Goal: Transaction & Acquisition: Obtain resource

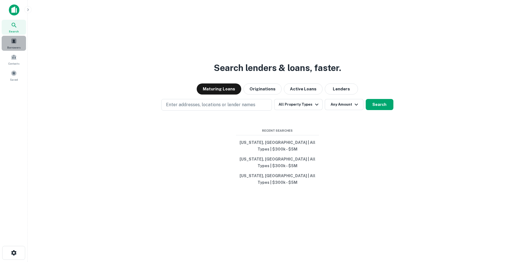
click at [14, 45] on span "Borrowers" at bounding box center [13, 47] width 13 height 4
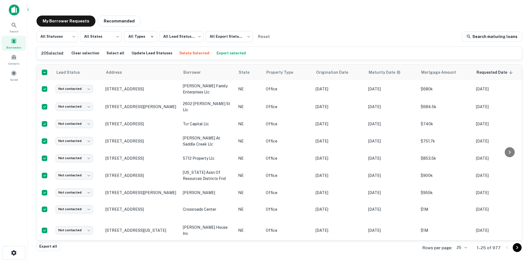
click at [215, 51] on button "Export selected" at bounding box center [231, 53] width 32 height 8
click at [14, 75] on span at bounding box center [14, 73] width 6 height 6
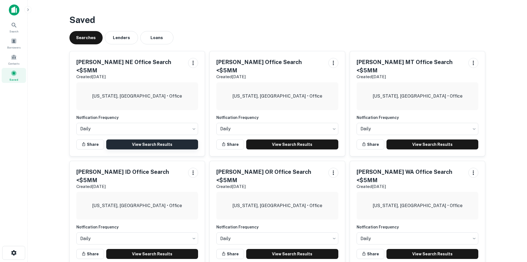
click at [149, 139] on link "View Search Results" at bounding box center [152, 144] width 92 height 10
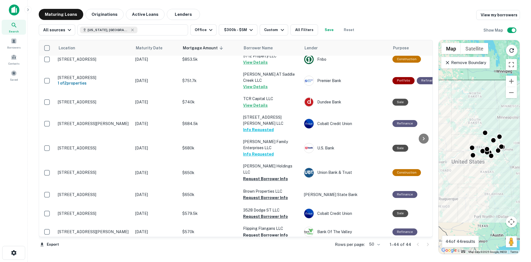
scroll to position [436, 0]
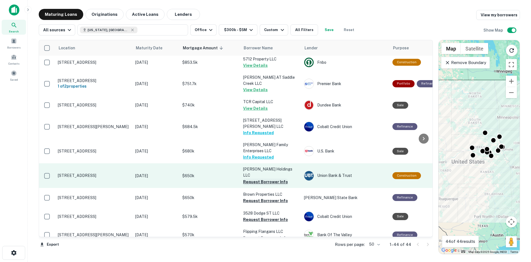
click at [263, 178] on button "Request Borrower Info" at bounding box center [265, 181] width 45 height 7
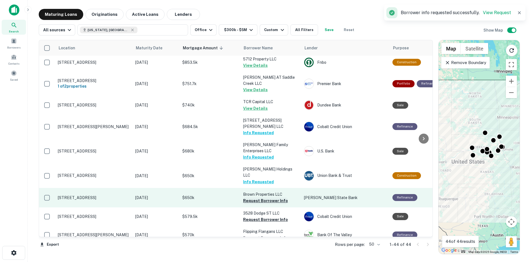
click at [264, 197] on button "Request Borrower Info" at bounding box center [265, 200] width 45 height 7
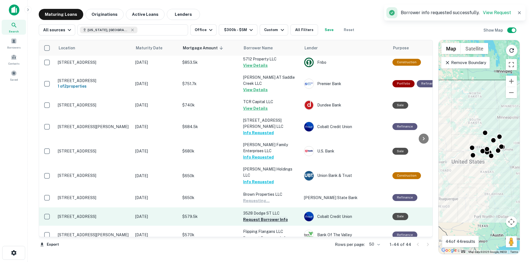
click at [260, 216] on button "Request Borrower Info" at bounding box center [265, 219] width 45 height 7
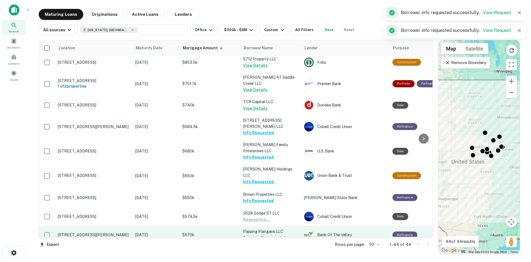
click at [259, 234] on button "Request Borrower Info" at bounding box center [265, 237] width 45 height 7
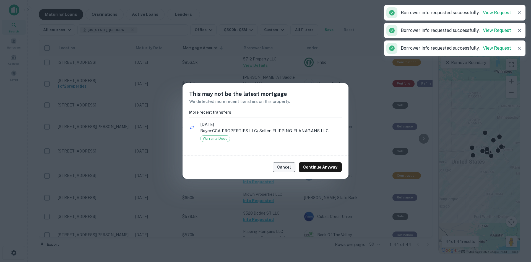
click at [286, 170] on button "Cancel" at bounding box center [284, 167] width 23 height 10
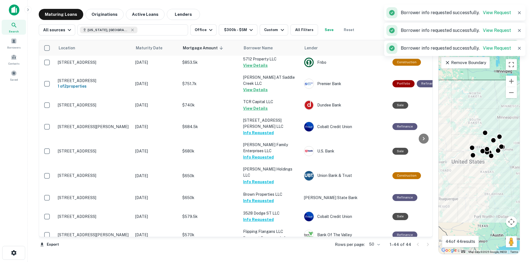
click at [265, 259] on button "Request Borrower Info" at bounding box center [265, 262] width 45 height 7
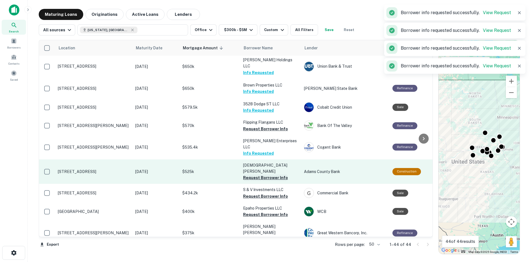
scroll to position [547, 0]
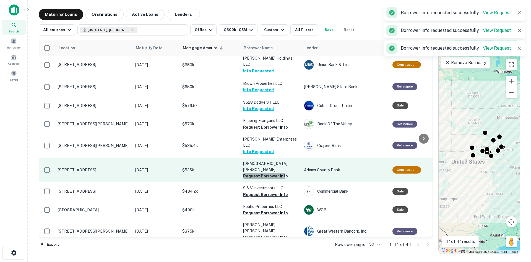
click at [257, 172] on button "Request Borrower Info" at bounding box center [265, 175] width 45 height 7
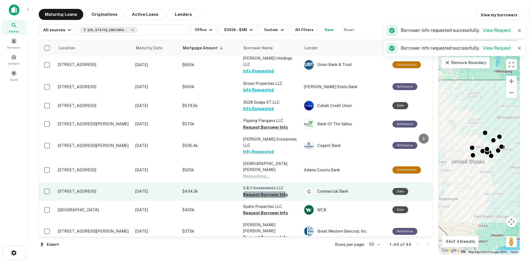
click at [264, 191] on button "Request Borrower Info" at bounding box center [265, 194] width 45 height 7
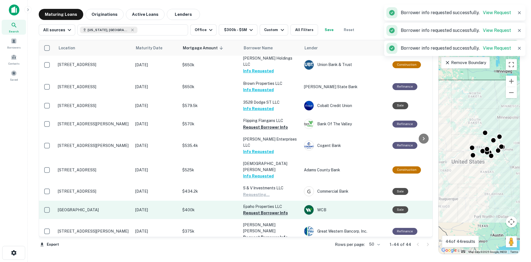
click at [262, 209] on button "Request Borrower Info" at bounding box center [265, 212] width 45 height 7
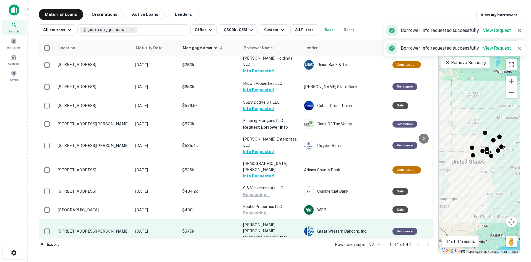
click at [261, 234] on button "Request Borrower Info" at bounding box center [265, 237] width 45 height 7
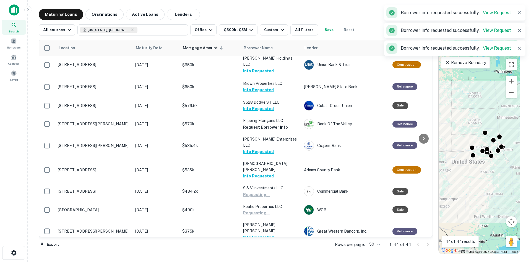
click at [258, 252] on button "Request Borrower Info" at bounding box center [265, 255] width 45 height 7
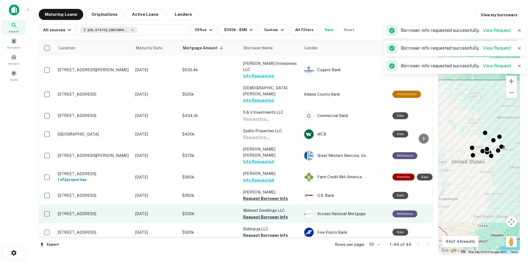
scroll to position [630, 0]
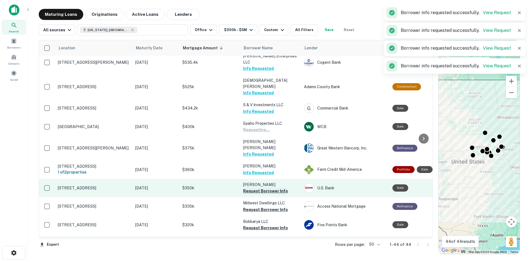
click at [256, 187] on button "Request Borrower Info" at bounding box center [265, 190] width 45 height 7
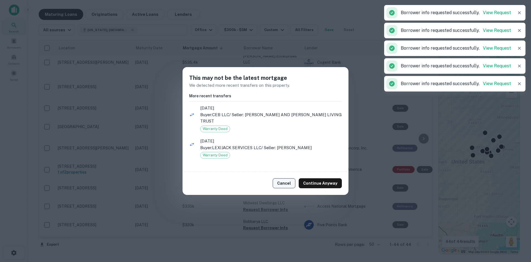
click at [280, 186] on button "Cancel" at bounding box center [284, 183] width 23 height 10
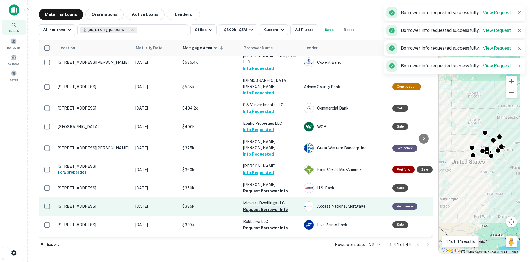
click at [259, 206] on button "Request Borrower Info" at bounding box center [265, 209] width 45 height 7
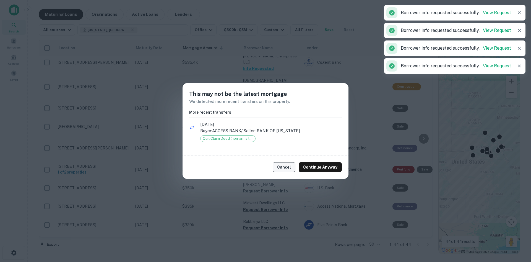
click at [286, 166] on button "Cancel" at bounding box center [284, 167] width 23 height 10
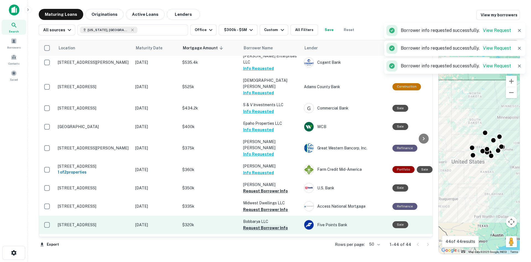
click at [264, 224] on button "Request Borrower Info" at bounding box center [265, 227] width 45 height 7
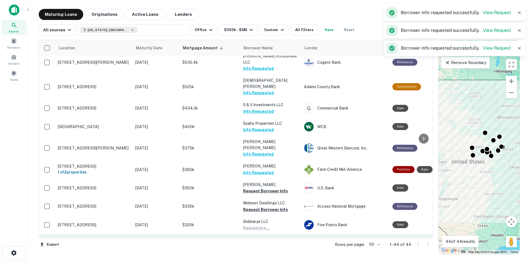
click at [262, 242] on button "Request Borrower Info" at bounding box center [265, 245] width 45 height 7
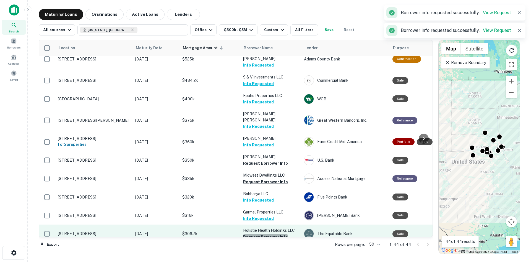
click at [265, 233] on button "Request Borrower Info" at bounding box center [265, 236] width 45 height 7
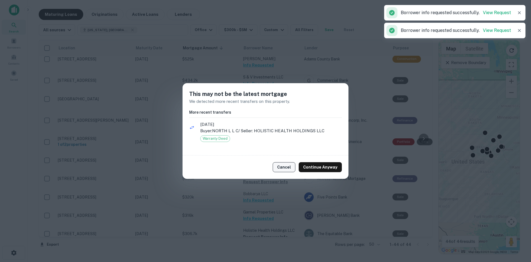
click at [285, 165] on button "Cancel" at bounding box center [284, 167] width 23 height 10
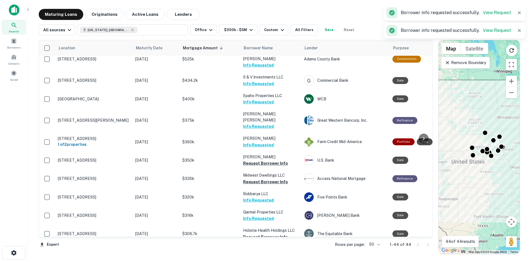
click at [270, 252] on button "Request Borrower Info" at bounding box center [265, 255] width 45 height 7
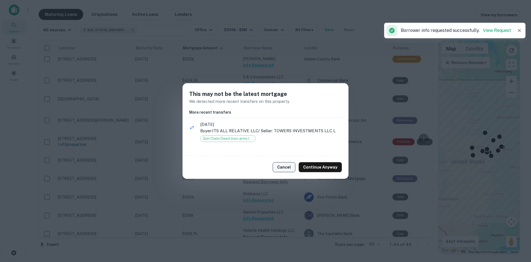
click at [288, 167] on button "Cancel" at bounding box center [284, 167] width 23 height 10
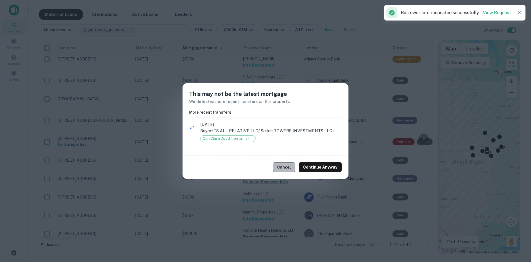
click at [285, 166] on button "Cancel" at bounding box center [284, 167] width 23 height 10
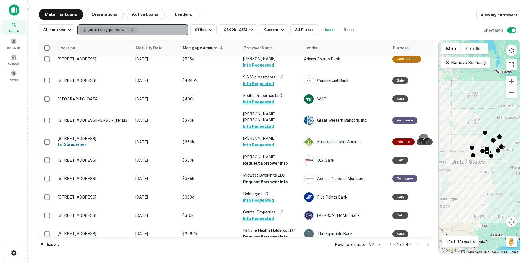
click at [130, 30] on icon "button" at bounding box center [132, 30] width 4 height 4
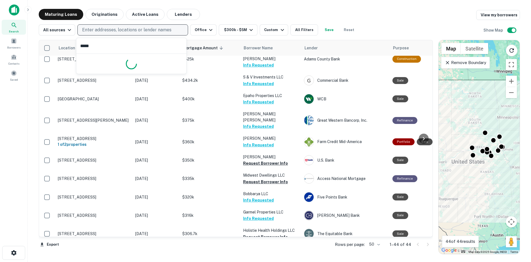
type input "******"
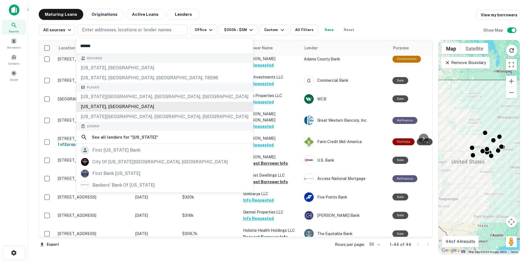
click at [108, 108] on div "[US_STATE], [GEOGRAPHIC_DATA]" at bounding box center [164, 107] width 177 height 10
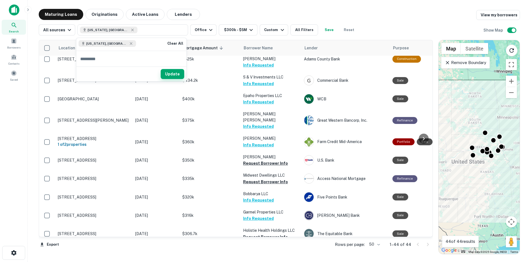
click at [177, 79] on button "Update" at bounding box center [173, 74] width 24 height 10
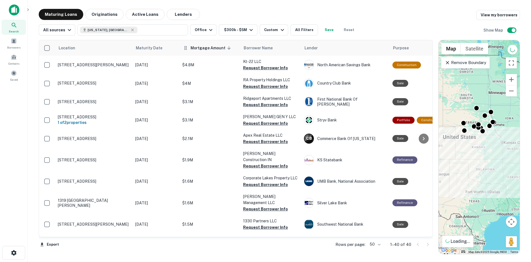
click at [208, 52] on th "Mortgage Amount sorted descending" at bounding box center [210, 47] width 61 height 15
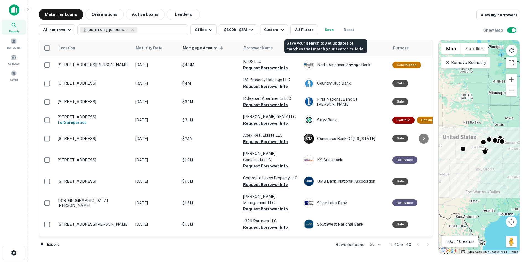
click at [329, 29] on button "Save" at bounding box center [329, 29] width 18 height 11
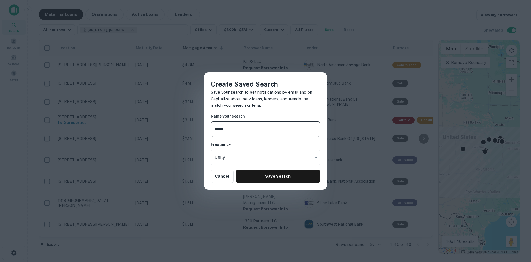
click at [232, 130] on input "*****" at bounding box center [266, 128] width 110 height 15
click at [230, 128] on input "*****" at bounding box center [266, 128] width 110 height 15
drag, startPoint x: 233, startPoint y: 126, endPoint x: 228, endPoint y: 127, distance: 4.7
click at [228, 127] on input "**********" at bounding box center [266, 128] width 110 height 15
type input "**********"
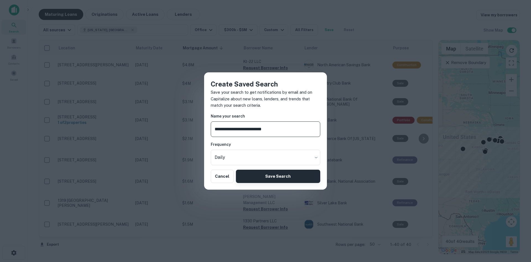
click at [285, 174] on button "Save Search" at bounding box center [278, 175] width 84 height 13
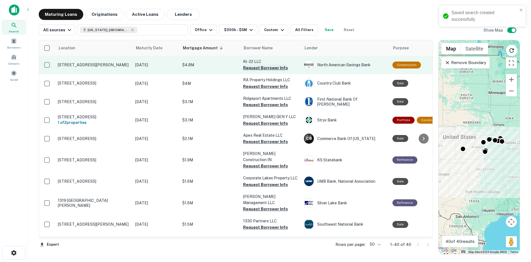
click at [266, 69] on button "Request Borrower Info" at bounding box center [265, 67] width 45 height 7
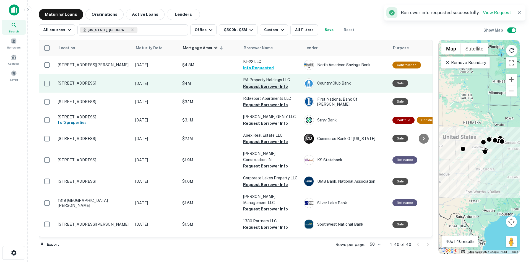
click at [266, 87] on button "Request Borrower Info" at bounding box center [265, 86] width 45 height 7
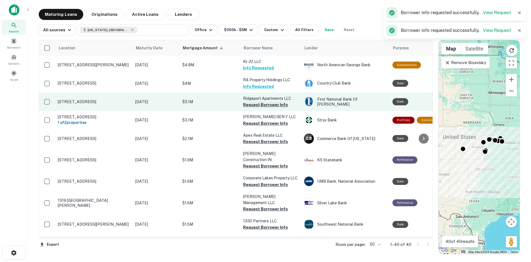
click at [267, 102] on button "Request Borrower Info" at bounding box center [265, 104] width 45 height 7
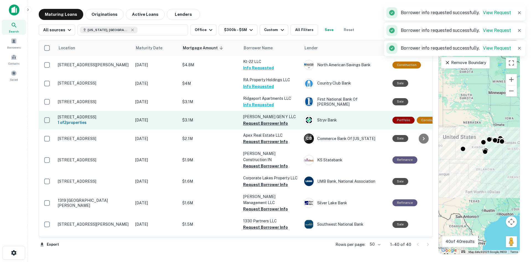
click at [264, 121] on button "Request Borrower Info" at bounding box center [265, 123] width 45 height 7
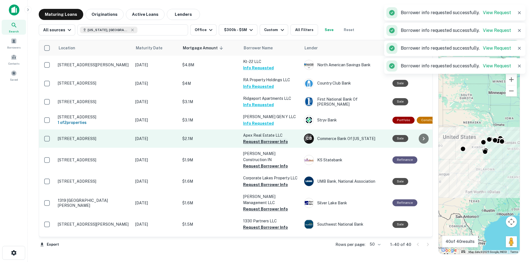
click at [264, 141] on button "Request Borrower Info" at bounding box center [265, 141] width 45 height 7
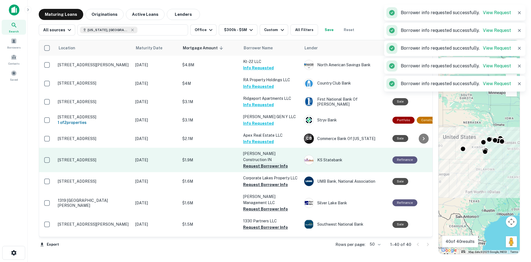
click at [260, 164] on button "Request Borrower Info" at bounding box center [265, 165] width 45 height 7
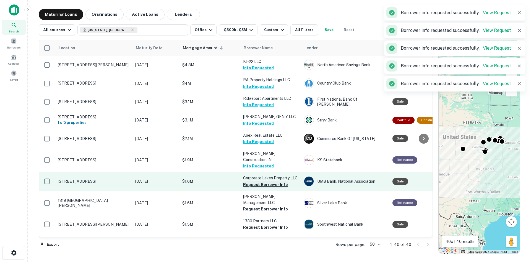
click at [261, 184] on button "Request Borrower Info" at bounding box center [265, 184] width 45 height 7
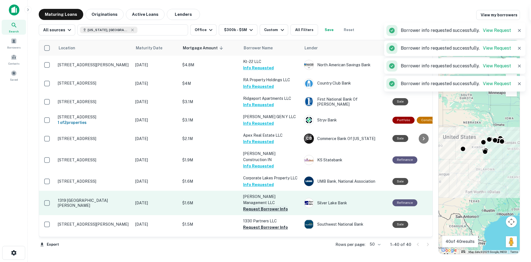
click at [260, 205] on button "Request Borrower Info" at bounding box center [265, 208] width 45 height 7
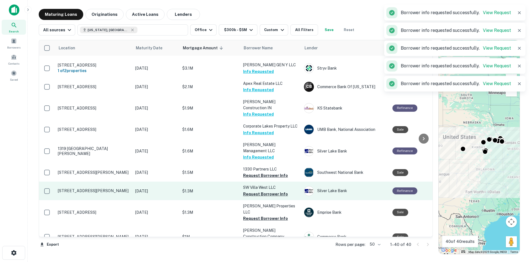
scroll to position [55, 0]
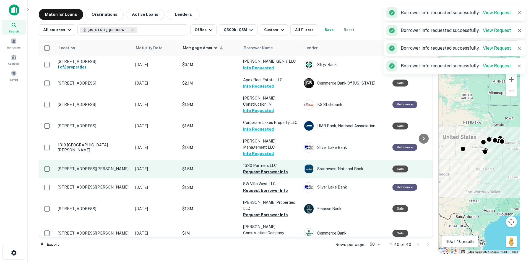
click at [263, 168] on button "Request Borrower Info" at bounding box center [265, 171] width 45 height 7
